Goal: Transaction & Acquisition: Purchase product/service

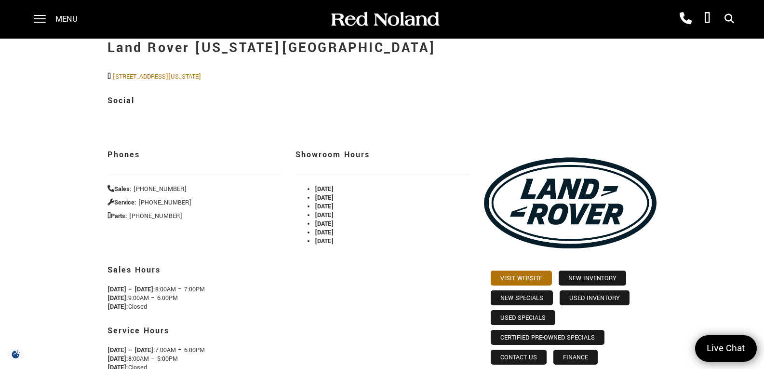
scroll to position [36, 0]
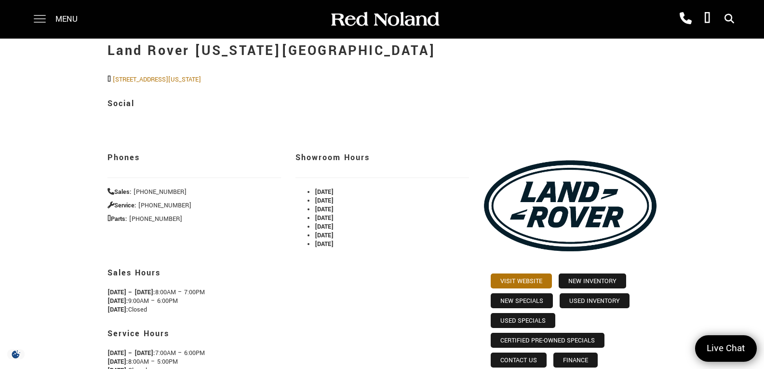
click at [41, 17] on span at bounding box center [40, 19] width 12 height 39
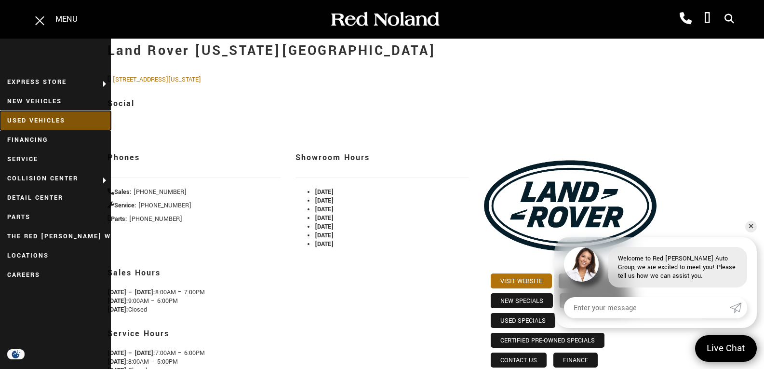
click at [63, 125] on link "Used Vehicles" at bounding box center [55, 120] width 111 height 19
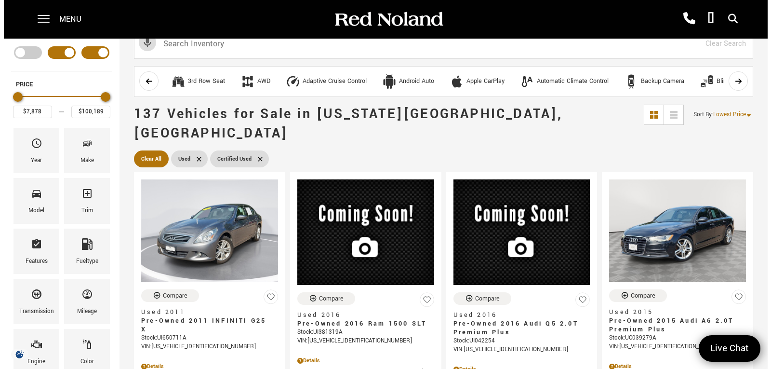
scroll to position [5, 0]
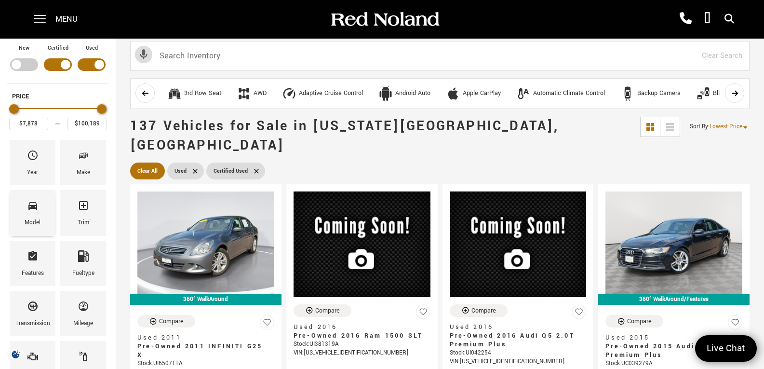
click at [33, 212] on span "Model" at bounding box center [33, 207] width 12 height 20
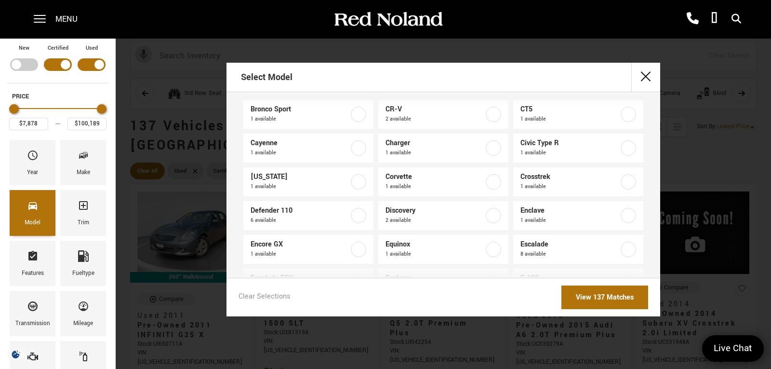
scroll to position [126, 0]
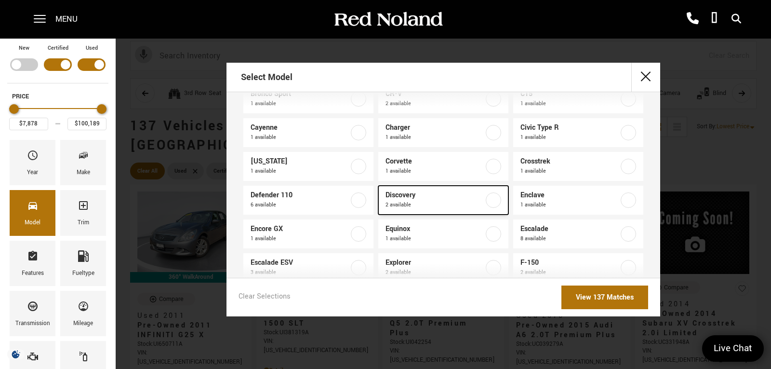
click at [394, 198] on span "Discovery" at bounding box center [434, 195] width 98 height 10
type input "$20,684"
type input "$47,688"
checkbox input "true"
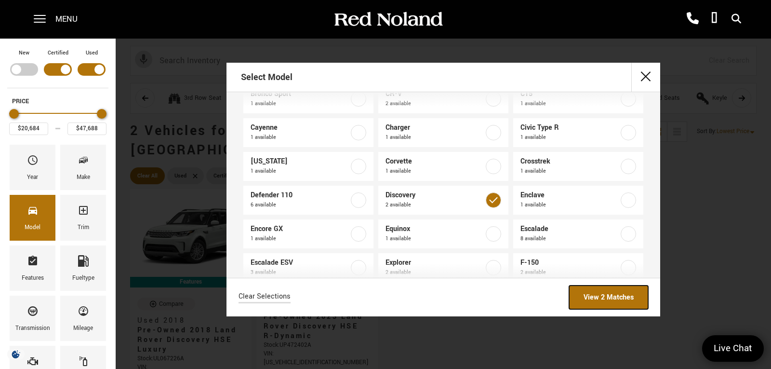
click at [609, 299] on link "View 2 Matches" at bounding box center [608, 297] width 79 height 24
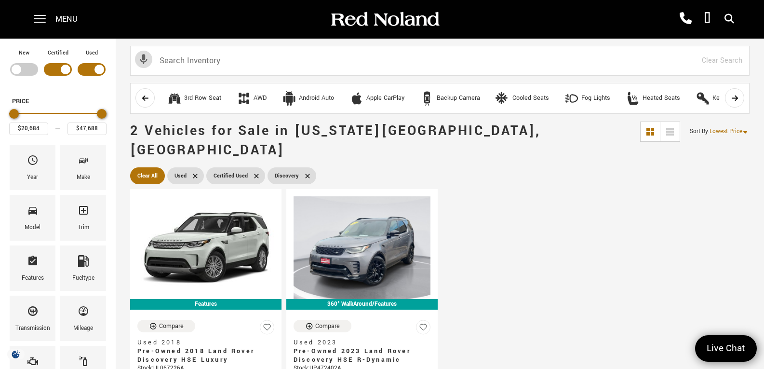
click at [28, 53] on label "New" at bounding box center [24, 53] width 11 height 10
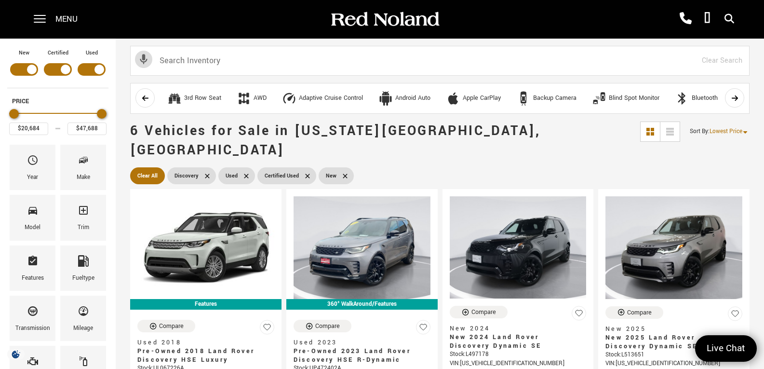
type input "$88,694"
